Goal: Task Accomplishment & Management: Manage account settings

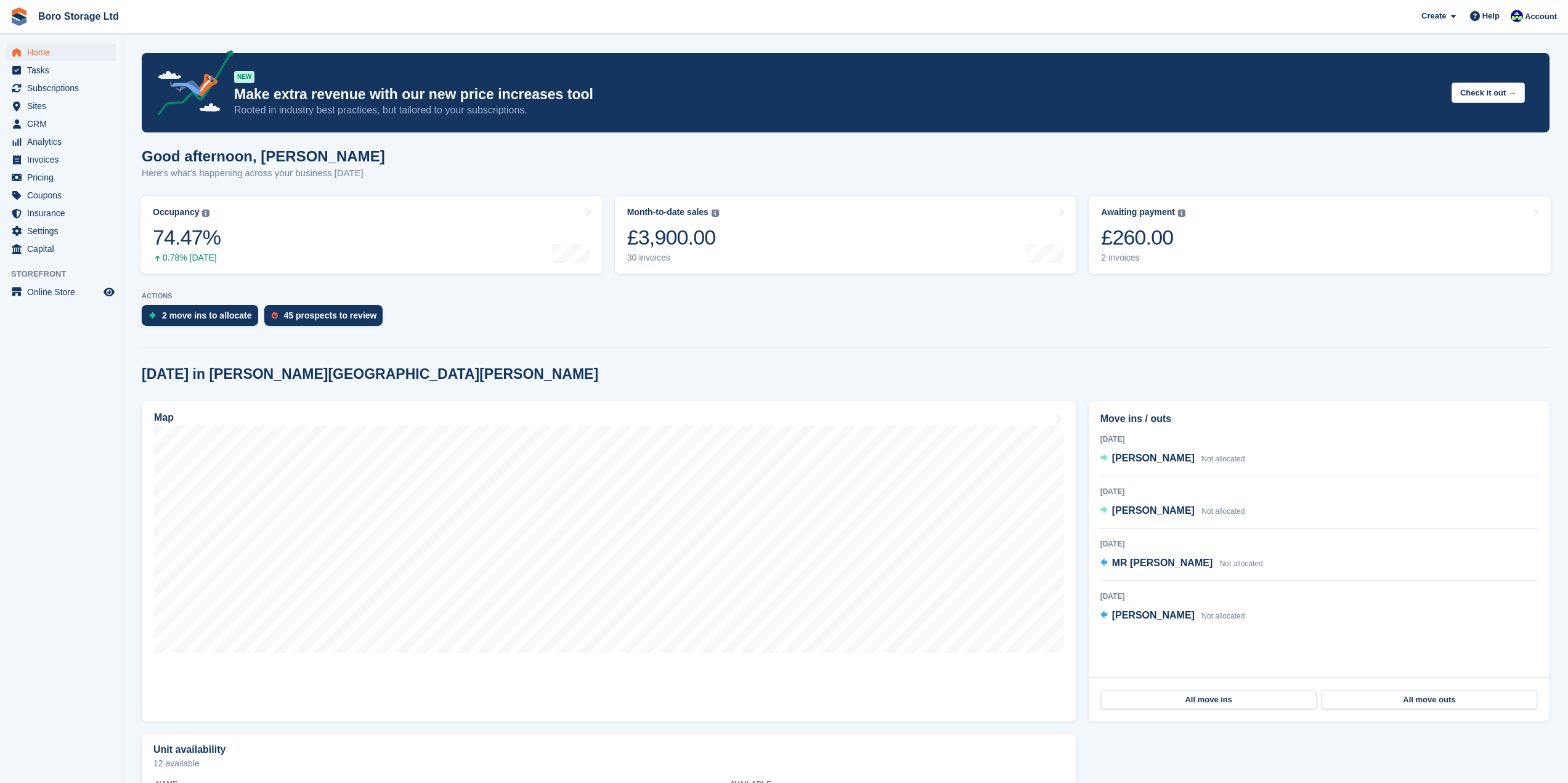
scroll to position [29, 0]
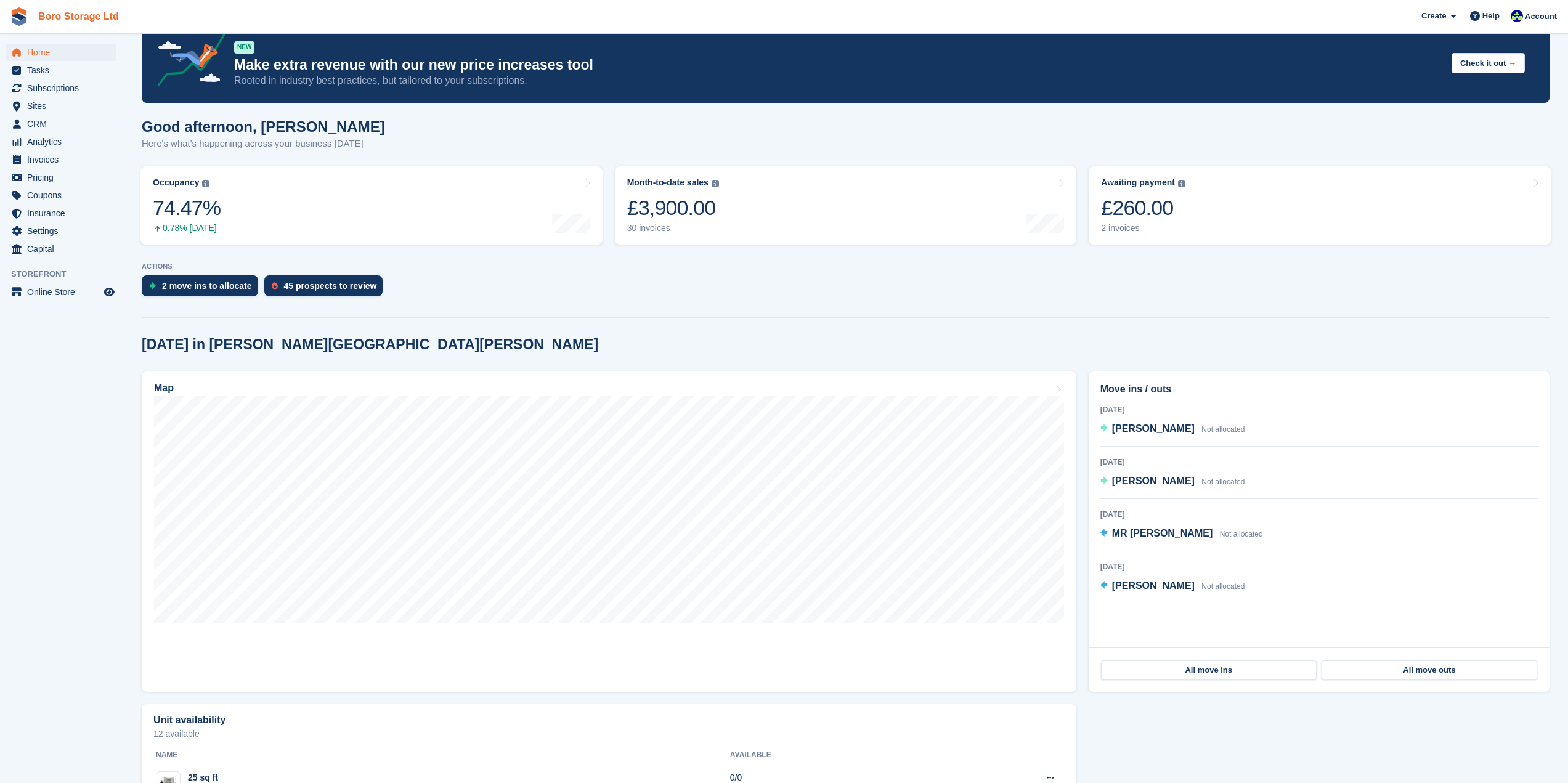
drag, startPoint x: 0, startPoint y: 0, endPoint x: 69, endPoint y: 15, distance: 70.6
click at [69, 15] on link "Boro Storage Ltd" at bounding box center [78, 16] width 90 height 20
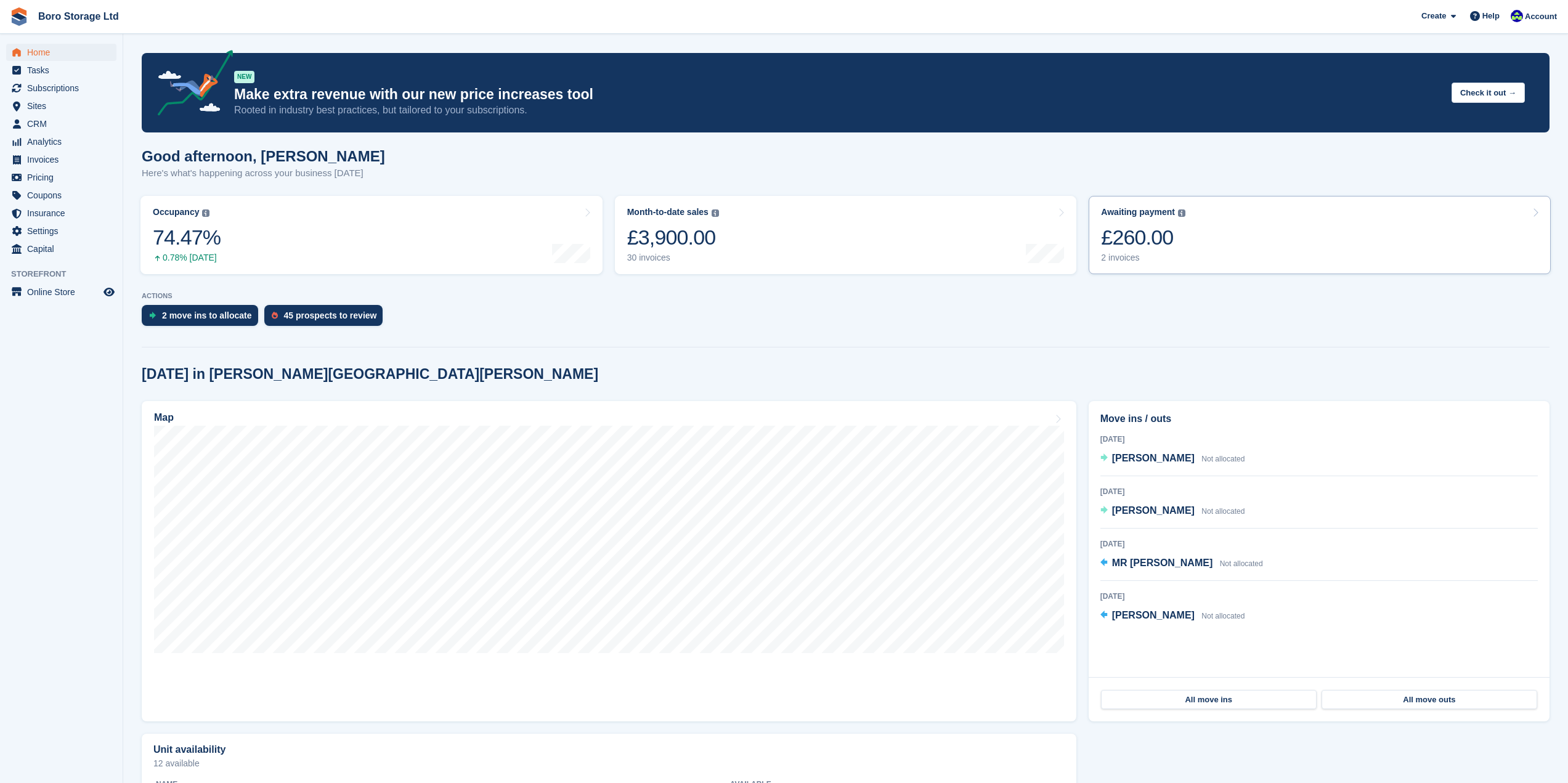
click at [1117, 259] on div "2 invoices" at bounding box center [1142, 257] width 84 height 11
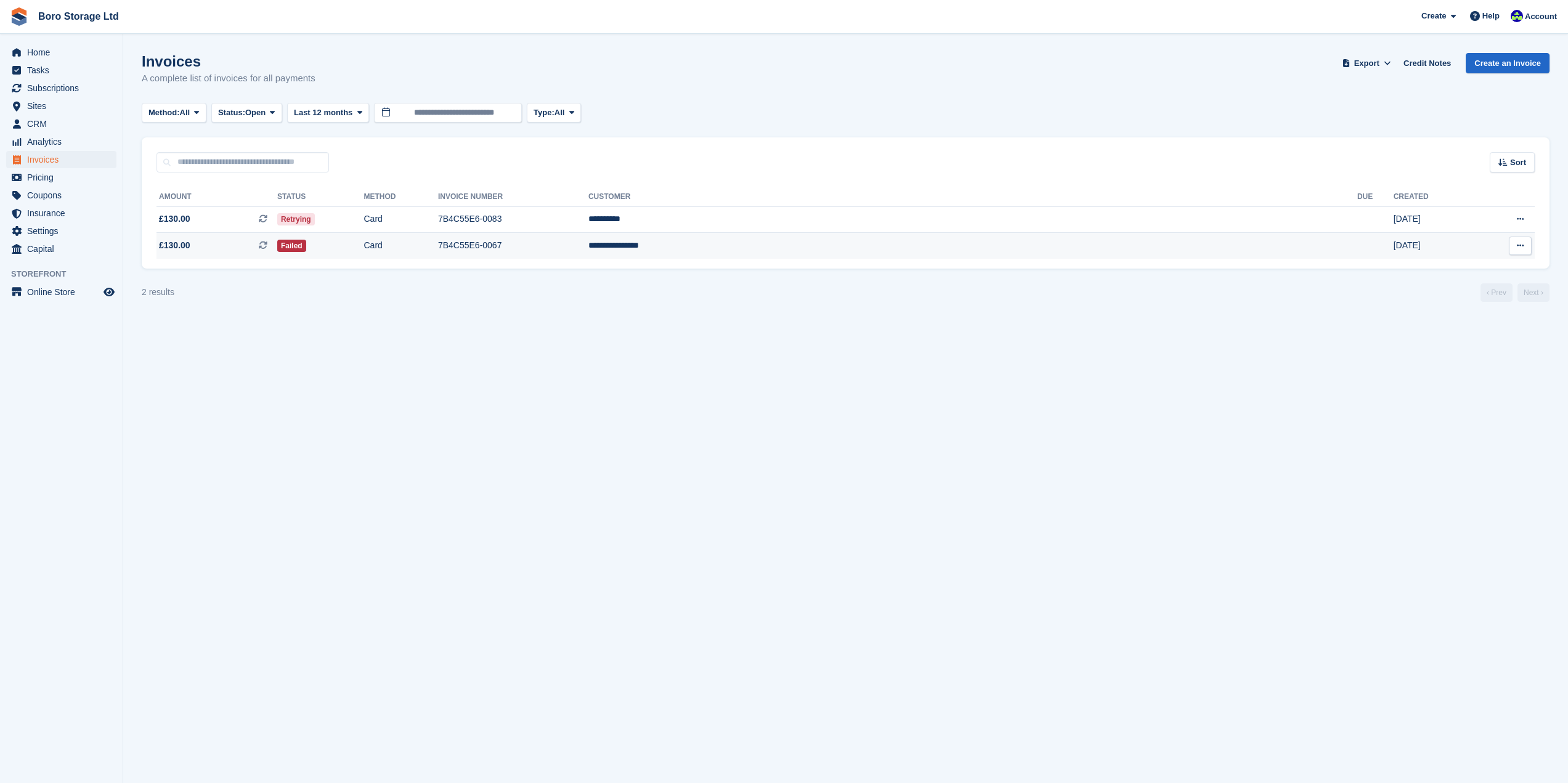
click at [1523, 245] on icon at bounding box center [1520, 245] width 7 height 8
click at [80, 23] on link "Boro Storage Ltd" at bounding box center [78, 16] width 90 height 20
